Goal: Task Accomplishment & Management: Use online tool/utility

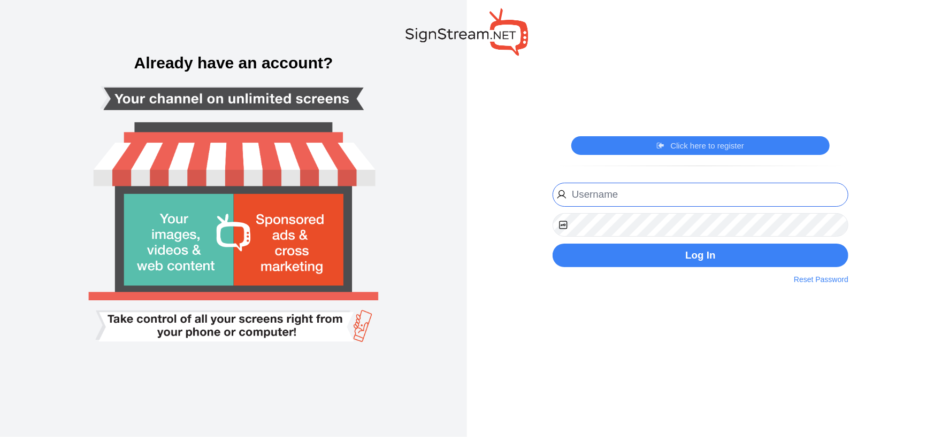
type input "[EMAIL_ADDRESS][DOMAIN_NAME]"
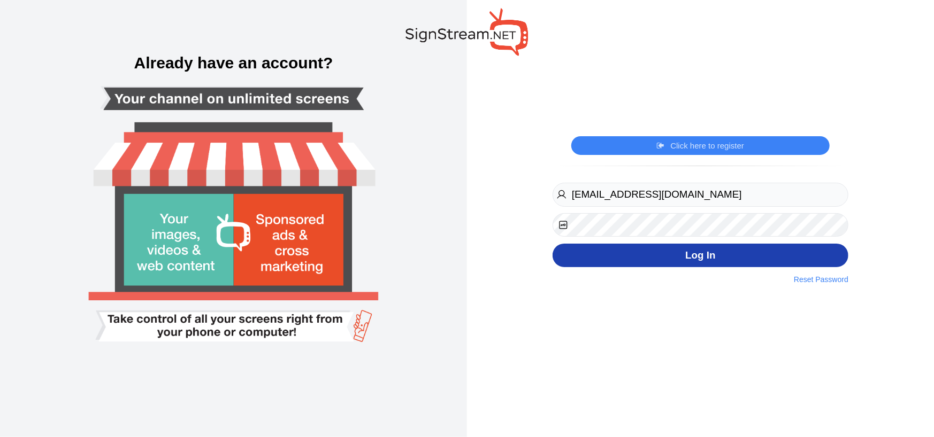
click at [684, 251] on button "Log In" at bounding box center [700, 256] width 296 height 24
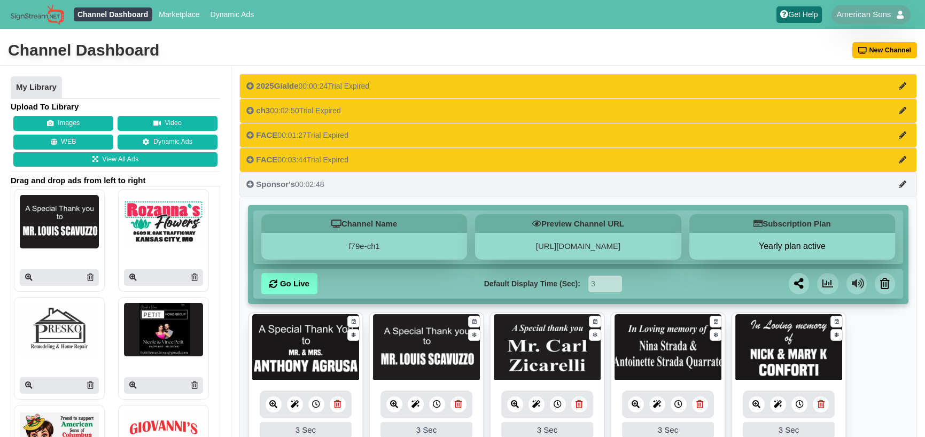
click at [321, 180] on div "Sponsor's 00:02:48" at bounding box center [285, 184] width 78 height 11
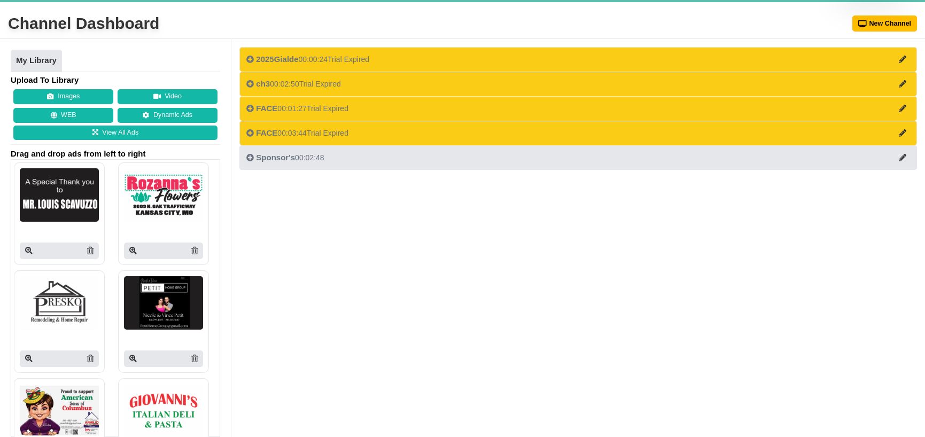
scroll to position [80, 0]
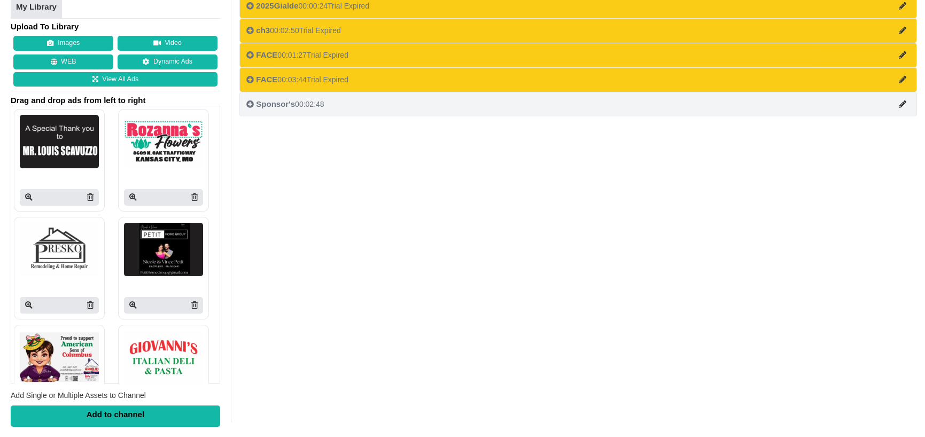
click at [263, 101] on span "Sponsor's" at bounding box center [275, 103] width 39 height 9
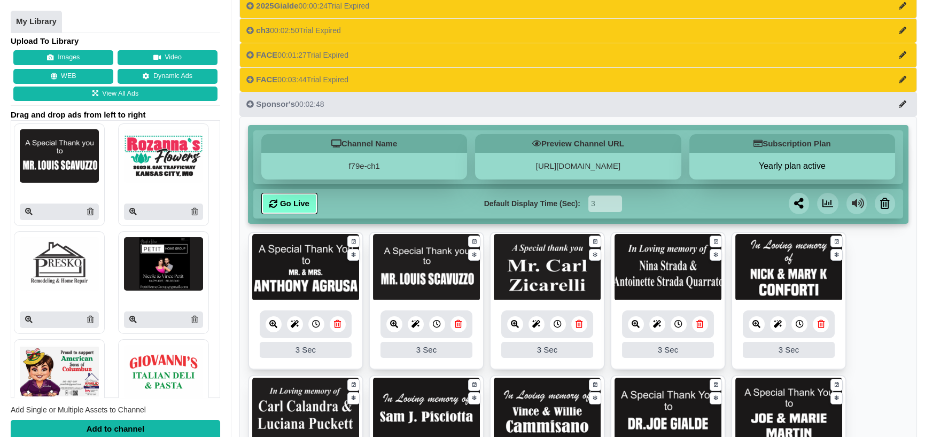
click at [283, 200] on link "Go Live" at bounding box center [289, 203] width 56 height 21
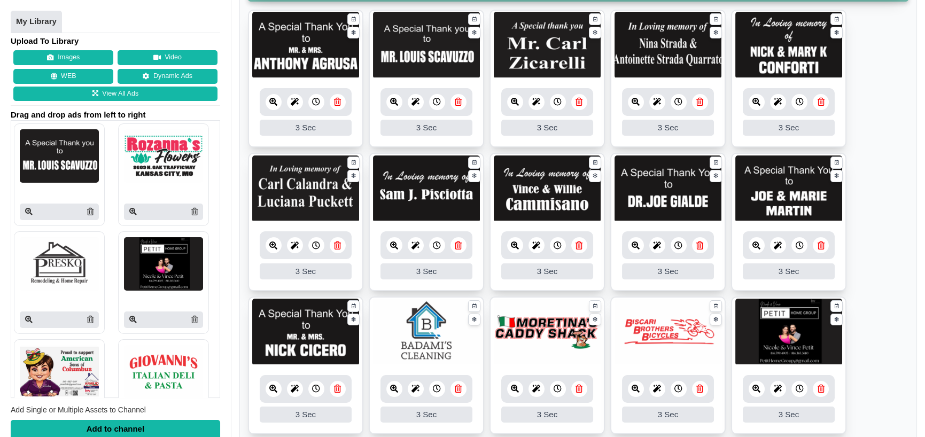
scroll to position [187, 0]
